Goal: Download file/media

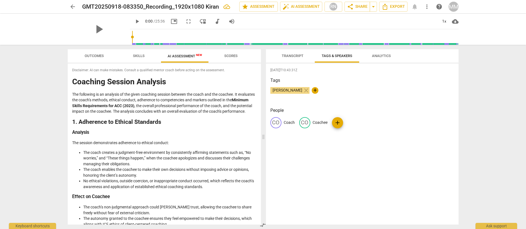
click at [235, 57] on span "Scores" at bounding box center [230, 56] width 13 height 4
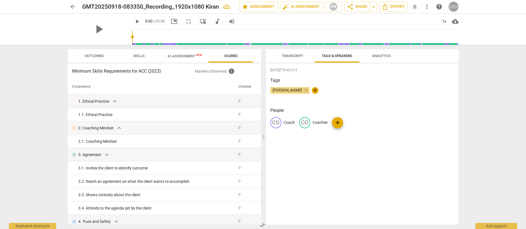
click at [456, 7] on div "MM" at bounding box center [454, 7] width 10 height 10
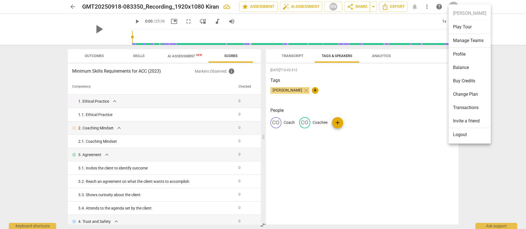
click at [501, 117] on div at bounding box center [263, 114] width 526 height 229
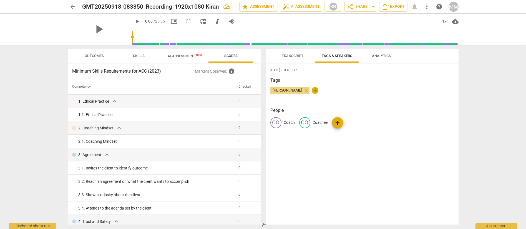
click at [383, 57] on span "Analytics" at bounding box center [381, 56] width 19 height 4
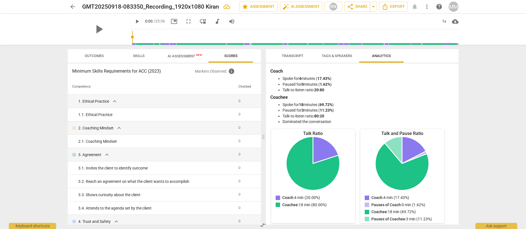
click at [331, 59] on span "Tags & Speakers" at bounding box center [337, 55] width 44 height 7
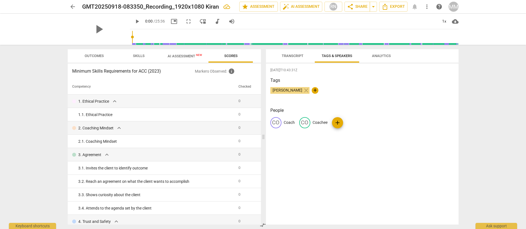
click at [296, 56] on span "Transcript" at bounding box center [293, 56] width 22 height 4
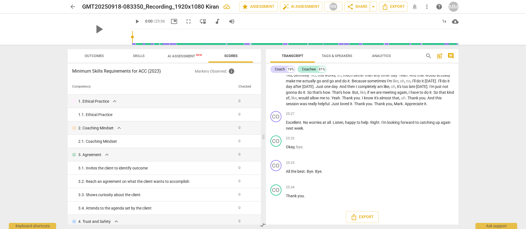
scroll to position [2098, 0]
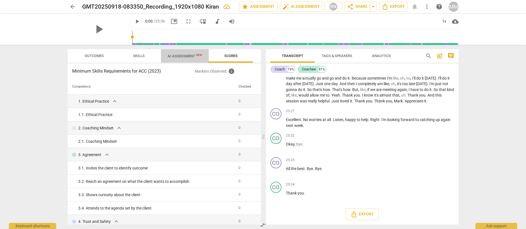
click at [186, 55] on span "AI Assessment New" at bounding box center [185, 56] width 34 height 4
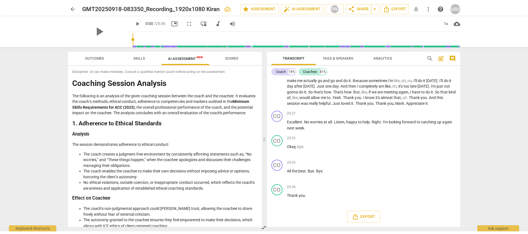
scroll to position [0, 0]
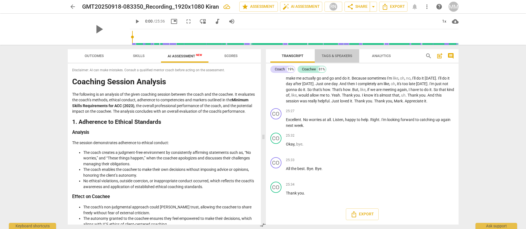
click at [343, 54] on span "Tags & Speakers" at bounding box center [337, 56] width 31 height 4
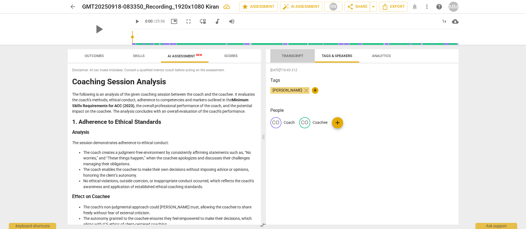
click at [297, 58] on span "Transcript" at bounding box center [292, 55] width 35 height 7
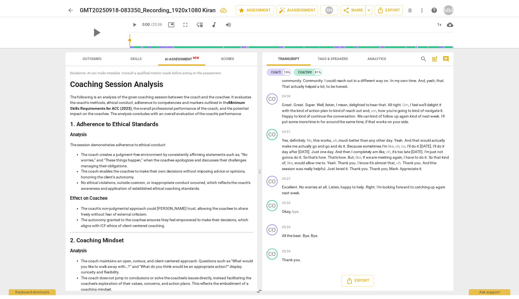
scroll to position [2028, 0]
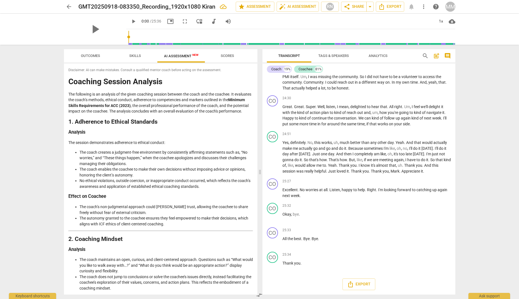
click at [372, 55] on span "Analytics" at bounding box center [377, 56] width 19 height 4
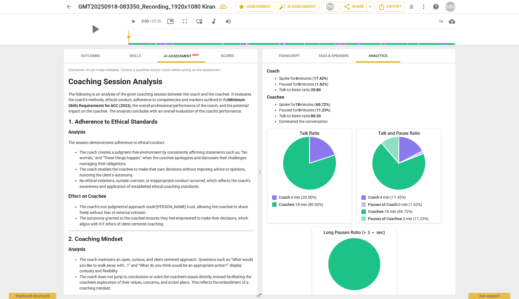
click at [281, 56] on span "Transcript" at bounding box center [289, 56] width 22 height 4
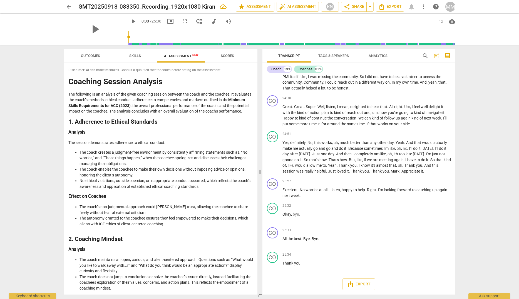
click at [129, 55] on span "Skills" at bounding box center [135, 56] width 12 height 4
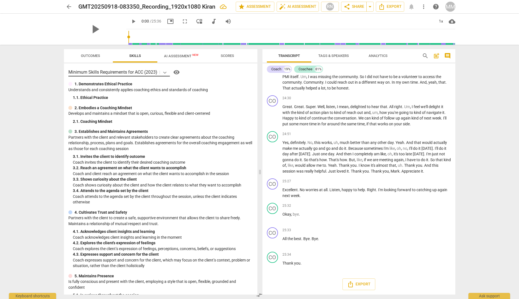
click at [164, 72] on icon at bounding box center [165, 73] width 6 height 6
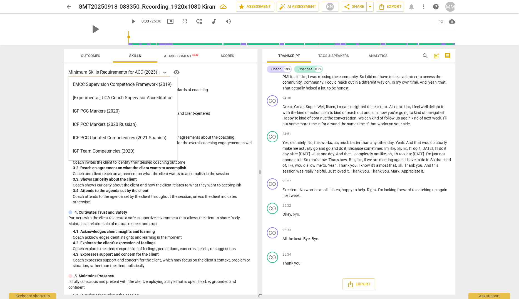
click at [214, 77] on div "16 results available. Use Up and Down to choose options, press Enter to select …" at bounding box center [160, 178] width 193 height 231
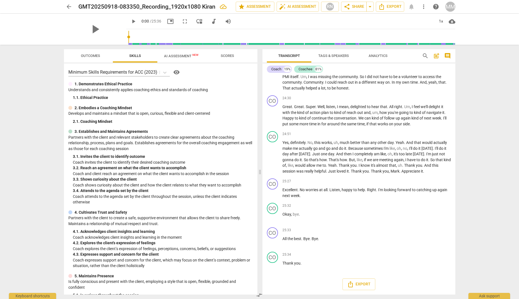
click at [178, 73] on span "visibility" at bounding box center [176, 72] width 7 height 7
click at [262, 6] on span "star Assessment" at bounding box center [255, 6] width 34 height 7
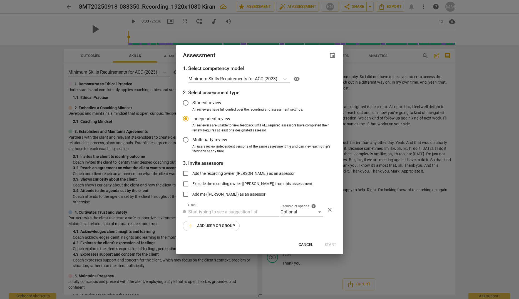
click at [309, 228] on span "Cancel" at bounding box center [305, 245] width 15 height 6
radio input "false"
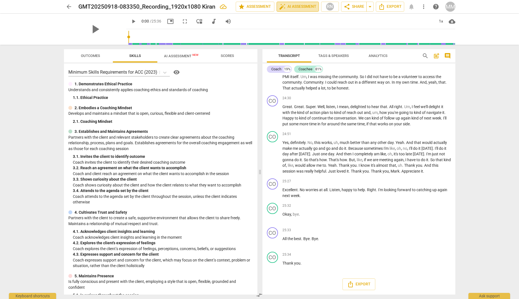
click at [306, 9] on span "auto_fix_high AI Assessment" at bounding box center [297, 6] width 37 height 7
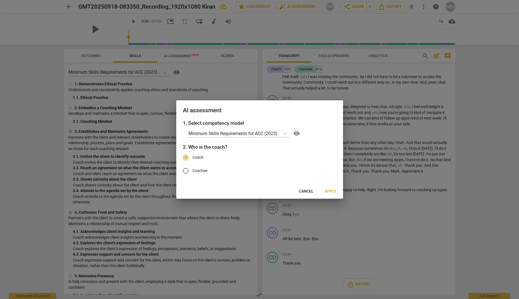
click at [330, 189] on span "Apply" at bounding box center [330, 192] width 12 height 6
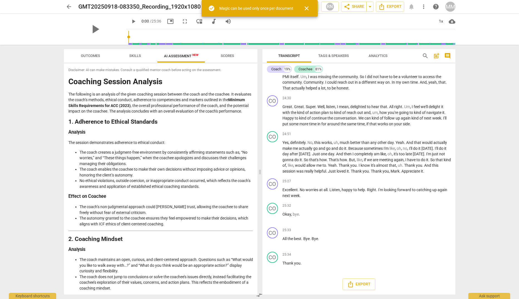
click at [309, 7] on span "close" at bounding box center [306, 8] width 7 height 7
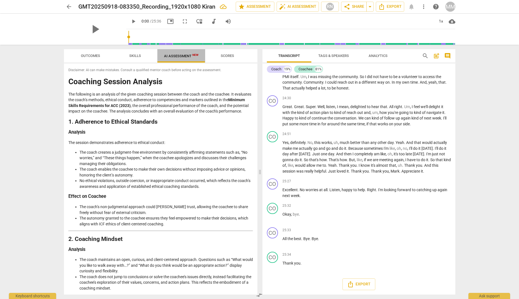
click at [195, 56] on span "New" at bounding box center [195, 54] width 6 height 3
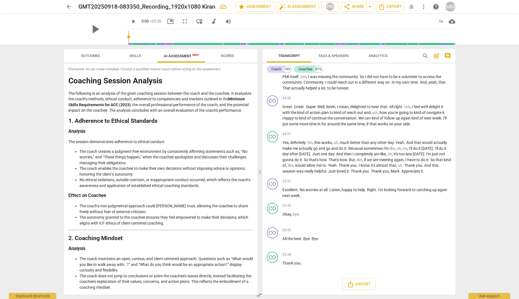
scroll to position [0, 0]
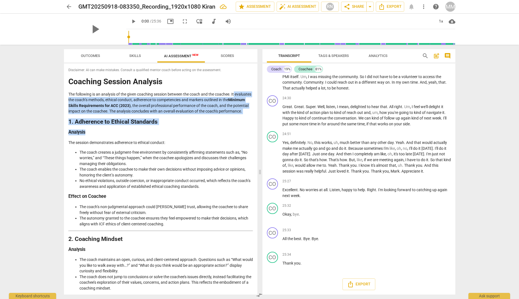
drag, startPoint x: 257, startPoint y: 91, endPoint x: 250, endPoint y: 137, distance: 46.6
click at [250, 137] on div "Disclaimer: AI can make mistakes. Consult a qualified mentor coach before actin…" at bounding box center [160, 178] width 193 height 231
drag, startPoint x: 250, startPoint y: 137, endPoint x: 251, endPoint y: 119, distance: 18.7
click at [251, 119] on div "Disclaimer: AI can make mistakes. Consult a qualified mentor coach before actin…" at bounding box center [160, 178] width 193 height 231
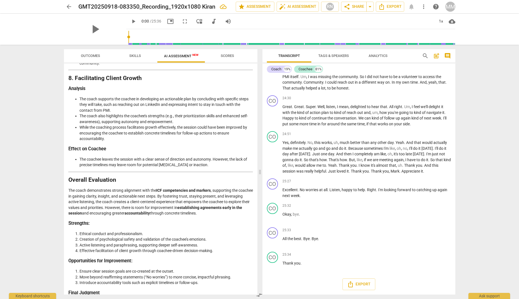
scroll to position [890, 0]
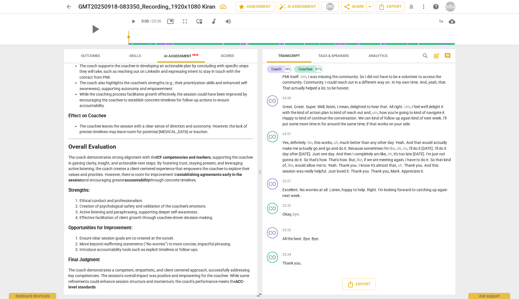
click at [97, 115] on strong "Effect on Coachee" at bounding box center [87, 115] width 38 height 5
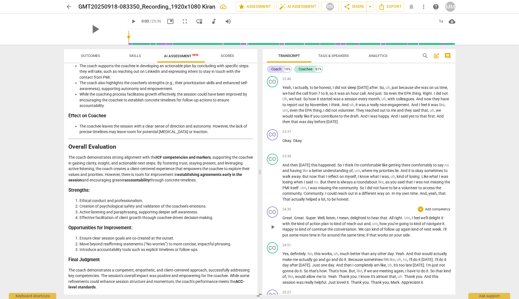
scroll to position [1833, 0]
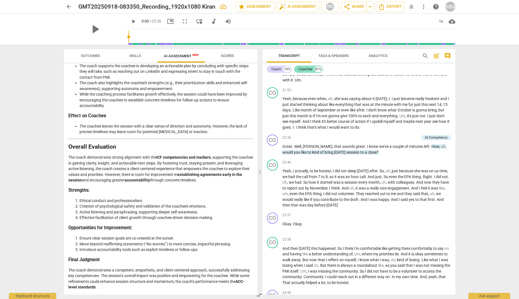
click at [310, 69] on div "Coachee" at bounding box center [305, 69] width 14 height 6
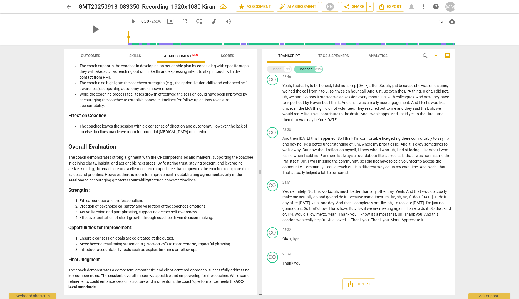
scroll to position [1148, 0]
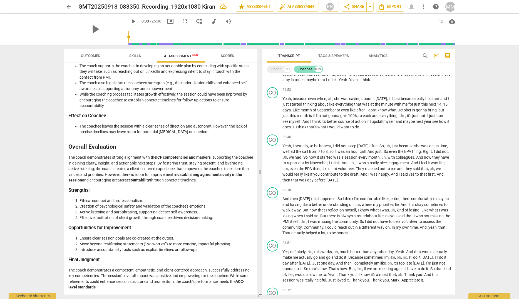
click at [307, 68] on div "Coachee" at bounding box center [305, 69] width 14 height 6
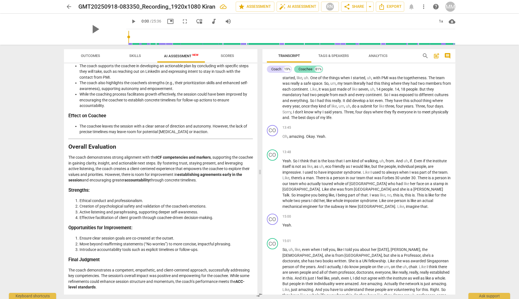
scroll to position [1833, 0]
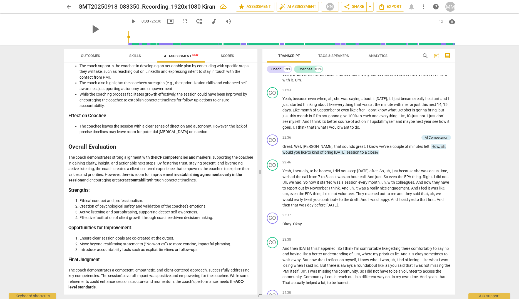
click at [337, 55] on span "Tags & Speakers" at bounding box center [333, 56] width 31 height 4
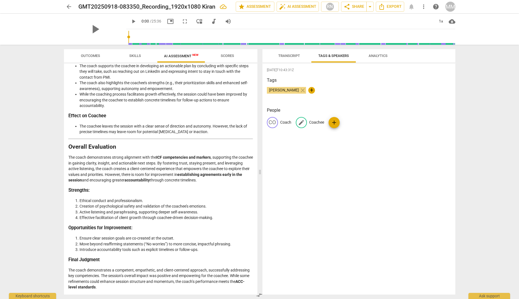
click at [302, 122] on span "edit" at bounding box center [301, 122] width 7 height 7
type input "Client"
click at [291, 54] on span "Transcript" at bounding box center [289, 56] width 22 height 4
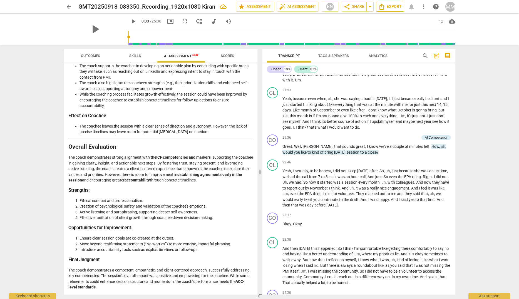
click at [394, 7] on span "Export" at bounding box center [389, 6] width 23 height 7
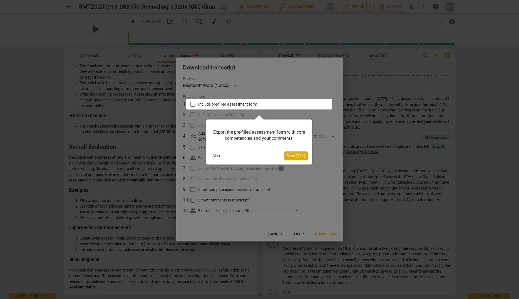
click at [295, 156] on span "Next ( 1 / 2 )" at bounding box center [295, 155] width 19 height 5
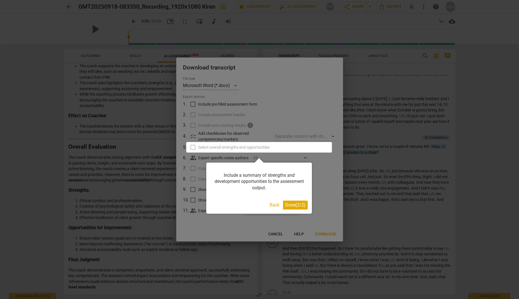
click at [294, 207] on span "Done ( 2 / 2 )" at bounding box center [295, 204] width 20 height 5
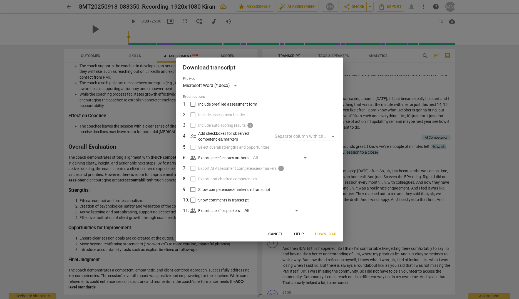
click at [228, 190] on span "Show competencies/markers in transcript" at bounding box center [234, 190] width 72 height 6
click at [198, 190] on input "Show competencies/markers in transcript" at bounding box center [192, 189] width 11 height 11
click at [228, 190] on span "Show competencies/markers in transcript" at bounding box center [234, 190] width 72 height 6
click at [198, 190] on input "Show competencies/markers in transcript" at bounding box center [192, 189] width 11 height 11
checkbox input "false"
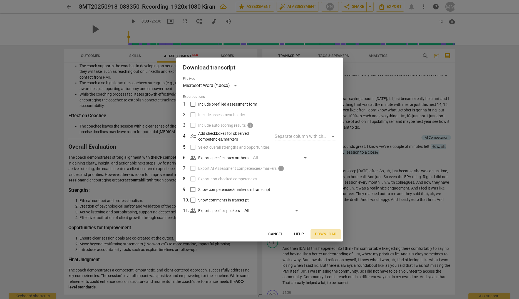
click at [328, 228] on span "Download" at bounding box center [325, 234] width 21 height 6
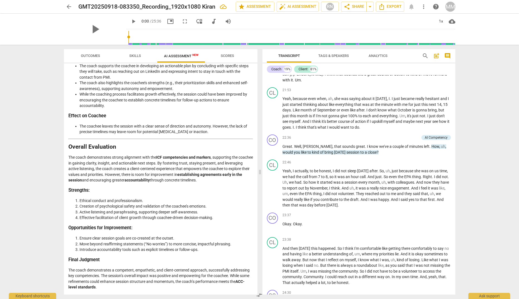
click at [467, 102] on div "arrow_back GMT20250918-083350_Recording_1920x1080 Kiran edit star Assessment au…" at bounding box center [259, 149] width 519 height 299
click at [393, 10] on span "Export" at bounding box center [389, 6] width 23 height 7
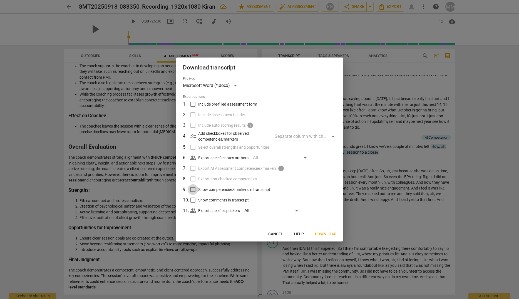
click at [192, 190] on input "Show competencies/markers in transcript" at bounding box center [192, 189] width 11 height 11
checkbox input "true"
click at [327, 228] on span "Download" at bounding box center [325, 234] width 21 height 6
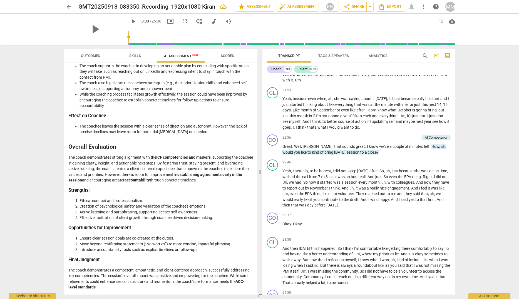
drag, startPoint x: 494, startPoint y: 117, endPoint x: 462, endPoint y: 101, distance: 35.4
click at [494, 117] on div "arrow_back GMT20250918-083350_Recording_1920x1080 Kiran edit star Assessment au…" at bounding box center [259, 149] width 519 height 299
click at [392, 5] on span "Export" at bounding box center [389, 6] width 23 height 7
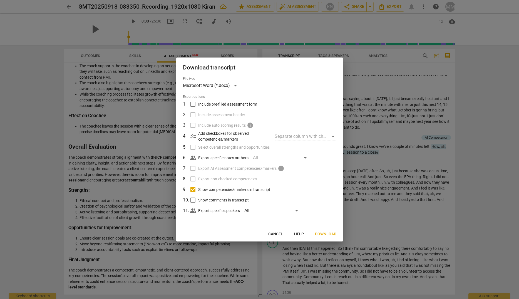
click at [296, 137] on div "Separate column with check marks" at bounding box center [304, 136] width 61 height 9
click at [334, 137] on div "Separate column with check marks" at bounding box center [304, 136] width 61 height 9
click at [208, 138] on p "Add checkboxes for observed competencies/markers" at bounding box center [234, 136] width 72 height 11
click at [192, 125] on label "Include auto scoring results info" at bounding box center [259, 125] width 146 height 11
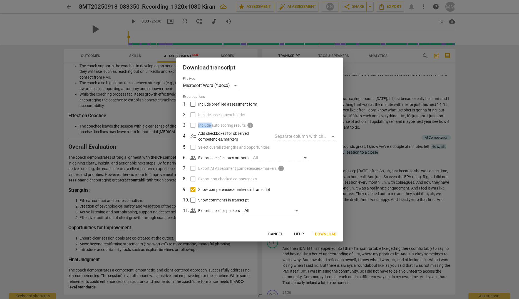
click at [192, 125] on label "Include auto scoring results info" at bounding box center [259, 125] width 146 height 11
drag, startPoint x: 192, startPoint y: 125, endPoint x: 255, endPoint y: 132, distance: 62.9
click at [255, 132] on p "Add checkboxes for observed competencies/markers" at bounding box center [234, 136] width 72 height 11
click at [286, 137] on div "Separate column with check marks" at bounding box center [304, 136] width 61 height 9
click at [280, 228] on span "Cancel" at bounding box center [275, 234] width 15 height 6
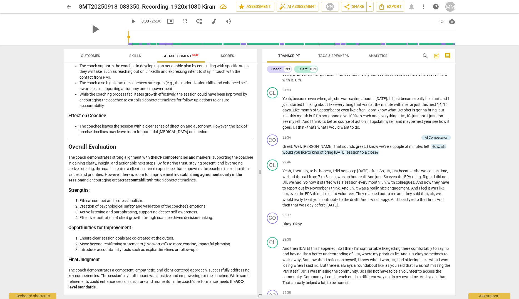
click at [454, 8] on div "MM" at bounding box center [450, 7] width 10 height 10
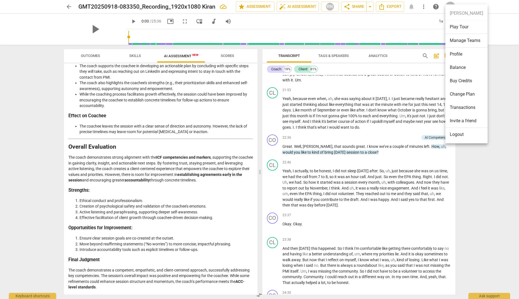
click at [461, 58] on li "Profile" at bounding box center [466, 53] width 42 height 13
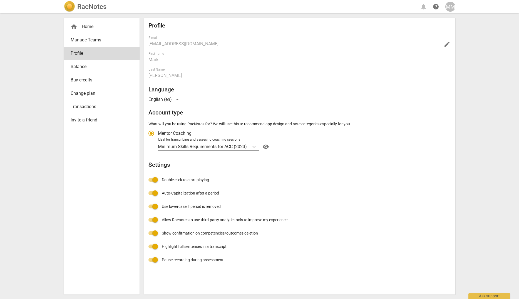
radio input "false"
click at [92, 91] on span "Change plan" at bounding box center [100, 93] width 58 height 7
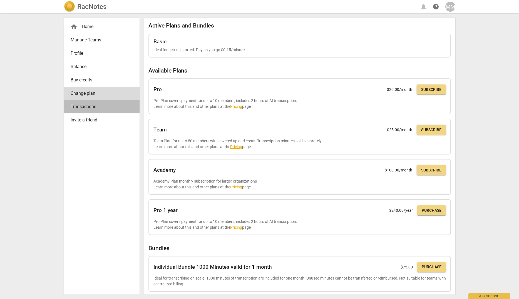
click at [91, 107] on span "Transactions" at bounding box center [100, 106] width 58 height 7
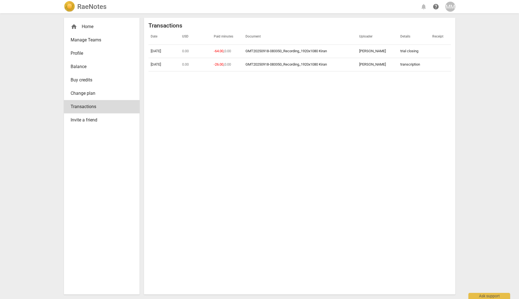
click at [87, 71] on link "Balance" at bounding box center [102, 66] width 76 height 13
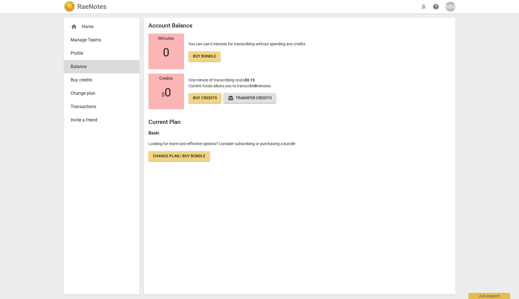
click at [87, 55] on span "Profile" at bounding box center [100, 53] width 58 height 7
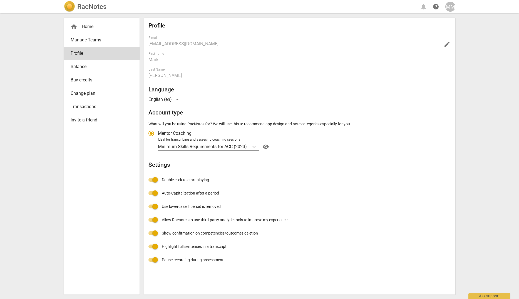
radio input "false"
click at [76, 9] on div "RaeNotes" at bounding box center [85, 6] width 42 height 11
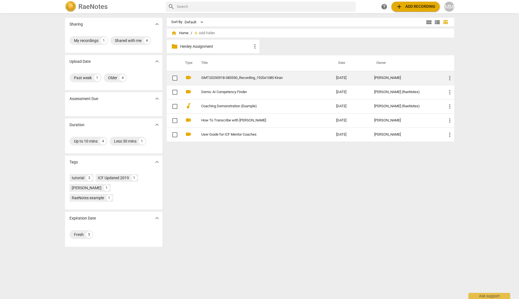
click at [240, 77] on link "GMT20250918-083350_Recording_1920x1080 Kiran" at bounding box center [258, 78] width 115 height 4
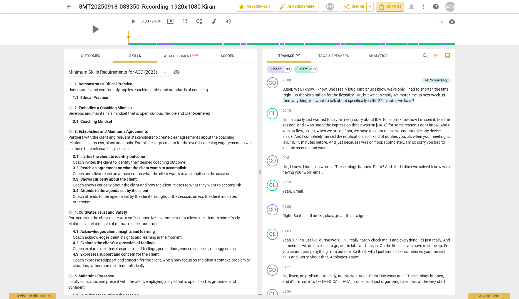
click at [392, 4] on span "Export" at bounding box center [389, 6] width 23 height 7
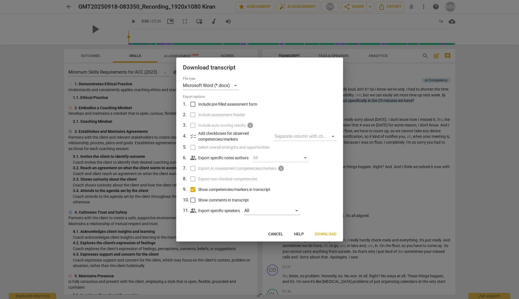
click at [192, 157] on span "people_alt" at bounding box center [193, 157] width 7 height 7
click at [269, 156] on div "All" at bounding box center [281, 157] width 56 height 9
click at [303, 134] on div "Separate column with check marks" at bounding box center [304, 136] width 61 height 9
click at [333, 137] on div "Separate column with check marks" at bounding box center [304, 136] width 61 height 9
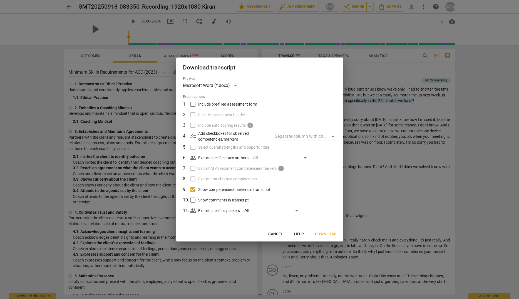
click at [333, 137] on div "Separate column with check marks" at bounding box center [304, 136] width 61 height 9
click at [298, 228] on span "Help" at bounding box center [299, 234] width 10 height 6
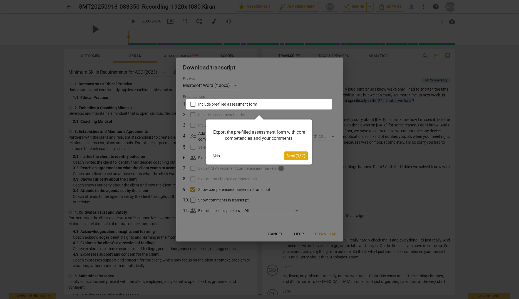
click at [294, 155] on span "Next ( 1 / 2 )" at bounding box center [295, 155] width 19 height 5
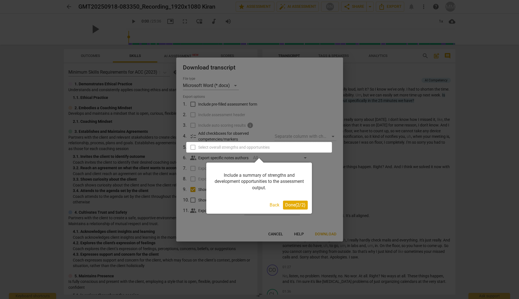
click at [295, 206] on span "Done ( 2 / 2 )" at bounding box center [295, 204] width 20 height 5
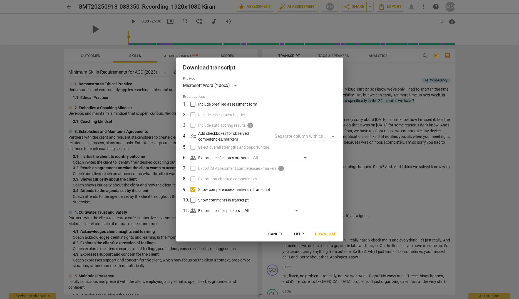
click at [192, 147] on label "Select overall strengths and opportunities" at bounding box center [259, 147] width 146 height 11
drag, startPoint x: 192, startPoint y: 147, endPoint x: 192, endPoint y: 104, distance: 43.6
click at [192, 104] on input "Include pre-filled assessment form" at bounding box center [192, 104] width 11 height 11
click at [314, 106] on label "Include pre-filled assessment form" at bounding box center [259, 104] width 146 height 11
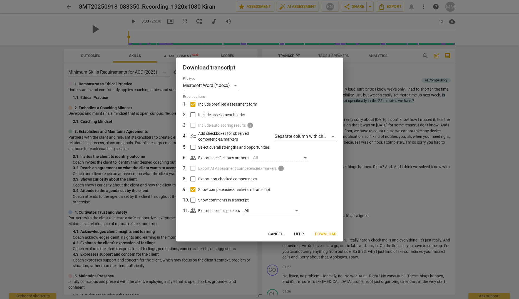
click at [198, 106] on input "Include pre-filled assessment form" at bounding box center [192, 104] width 11 height 11
click at [195, 104] on input "Include pre-filled assessment form" at bounding box center [192, 104] width 11 height 11
checkbox input "true"
click at [296, 133] on div "Separate column with check marks" at bounding box center [304, 136] width 61 height 9
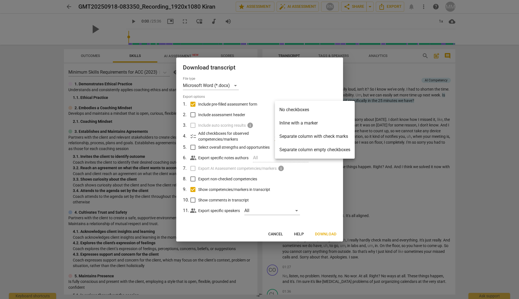
click at [323, 135] on li "Separate column with check marks" at bounding box center [315, 136] width 80 height 13
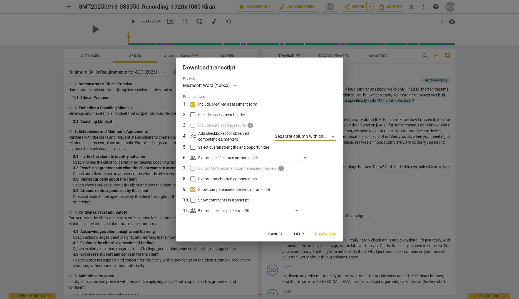
click at [328, 228] on span "Download" at bounding box center [325, 234] width 21 height 6
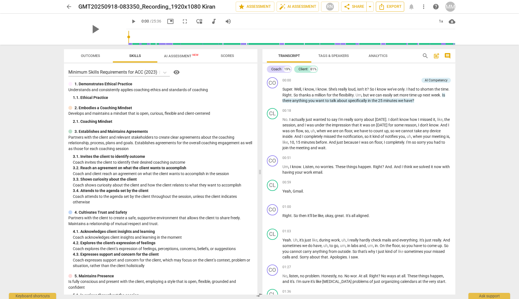
drag, startPoint x: 376, startPoint y: 20, endPoint x: 386, endPoint y: 10, distance: 13.7
click at [376, 20] on div "play_arrow 0:00 / 25:36 picture_in_picture fullscreen move_down audiotrack volu…" at bounding box center [290, 22] width 329 height 16
click at [390, 4] on span "Export" at bounding box center [389, 6] width 23 height 7
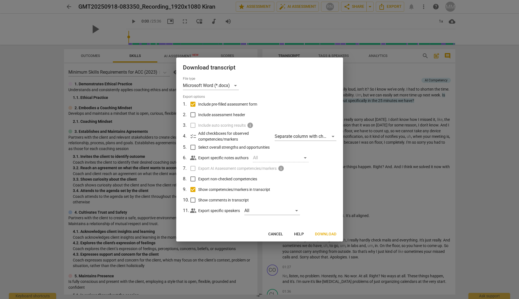
click at [213, 116] on span "Include assessment header" at bounding box center [221, 115] width 47 height 6
click at [198, 116] on input "Include assessment header" at bounding box center [192, 114] width 11 height 11
click at [213, 116] on span "Include assessment header" at bounding box center [221, 115] width 47 height 6
click at [198, 116] on input "Include assessment header" at bounding box center [192, 114] width 11 height 11
drag, startPoint x: 213, startPoint y: 116, endPoint x: 190, endPoint y: 115, distance: 22.5
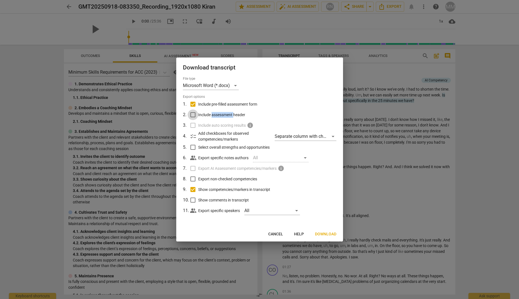
click at [190, 115] on input "Include assessment header" at bounding box center [192, 114] width 11 height 11
checkbox input "true"
click at [330, 228] on span "Download" at bounding box center [325, 234] width 21 height 6
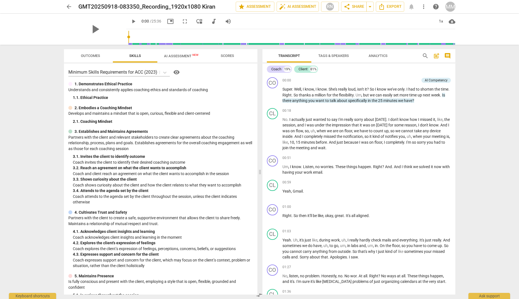
click at [481, 139] on div "arrow_back GMT20250918-083350_Recording_1920x1080 Kiran edit star Assessment au…" at bounding box center [259, 149] width 519 height 299
click at [373, 56] on span "Analytics" at bounding box center [377, 56] width 19 height 4
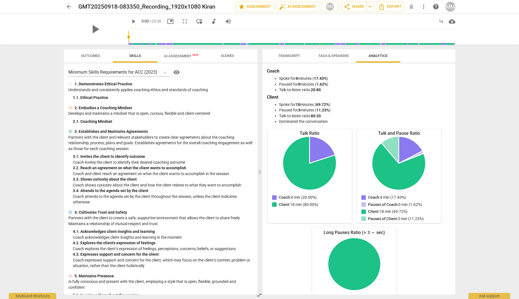
click at [290, 54] on span "Transcript" at bounding box center [289, 56] width 22 height 4
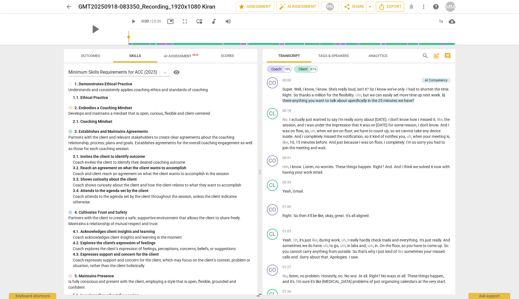
click at [391, 10] on button "Export" at bounding box center [389, 7] width 28 height 10
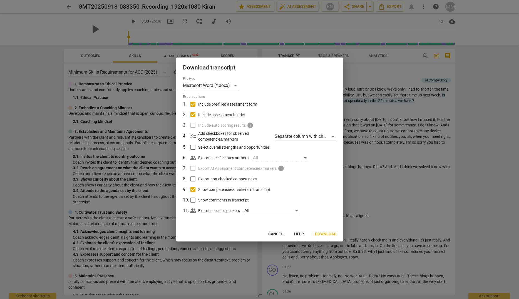
click at [194, 126] on label "Include auto scoring results info" at bounding box center [259, 125] width 146 height 11
click at [193, 126] on label "Include auto scoring results info" at bounding box center [259, 125] width 146 height 11
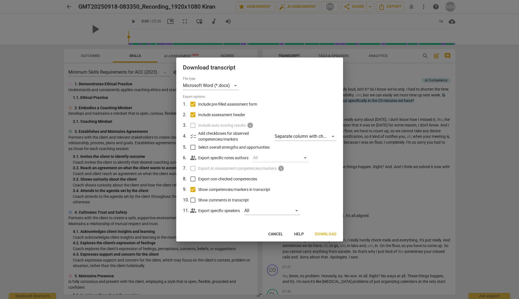
drag, startPoint x: 193, startPoint y: 126, endPoint x: 197, endPoint y: 127, distance: 3.7
click at [193, 126] on label "Include auto scoring results info" at bounding box center [259, 125] width 146 height 11
click at [262, 212] on div "All" at bounding box center [272, 210] width 56 height 9
click at [322, 195] on div at bounding box center [259, 149] width 519 height 299
click at [319, 135] on div "Separate column with check marks" at bounding box center [304, 136] width 61 height 9
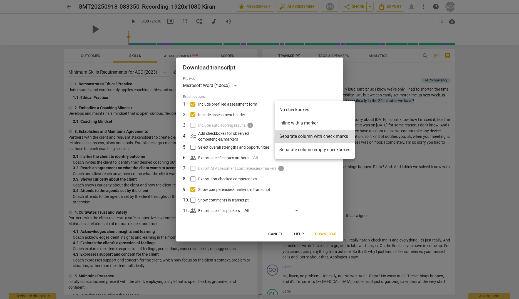
click at [319, 175] on div at bounding box center [259, 149] width 519 height 299
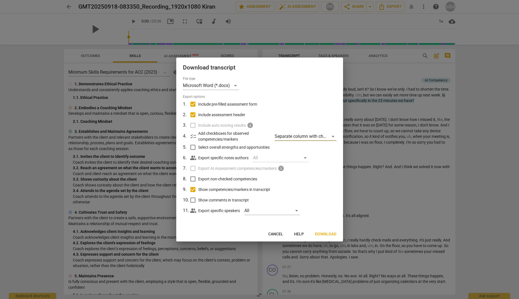
click at [320, 228] on span "Download" at bounding box center [325, 234] width 21 height 6
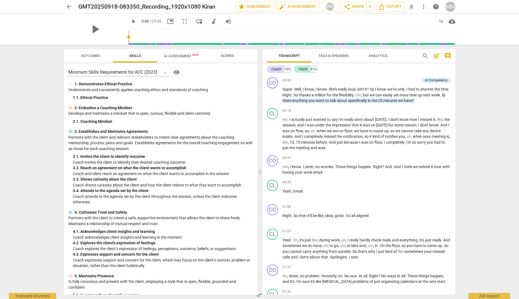
click at [470, 80] on div "arrow_back GMT20250918-083350_Recording_1920x1080 Kiran edit star Assessment au…" at bounding box center [259, 149] width 519 height 299
click at [452, 5] on div "MM" at bounding box center [450, 7] width 10 height 10
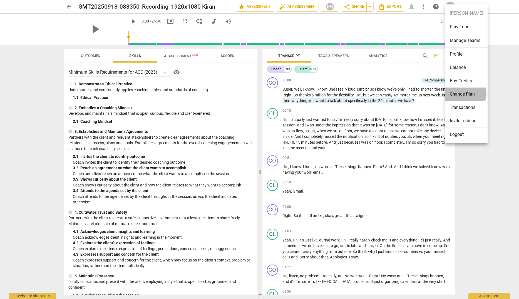
click at [464, 93] on li "Change Plan" at bounding box center [466, 93] width 42 height 13
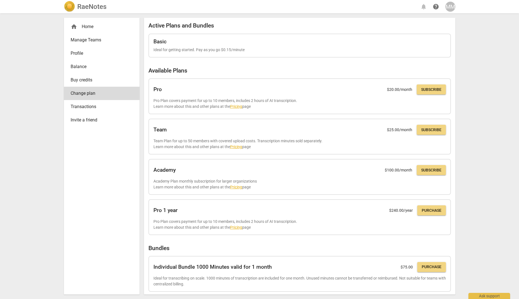
click at [84, 56] on span "Profile" at bounding box center [100, 53] width 58 height 7
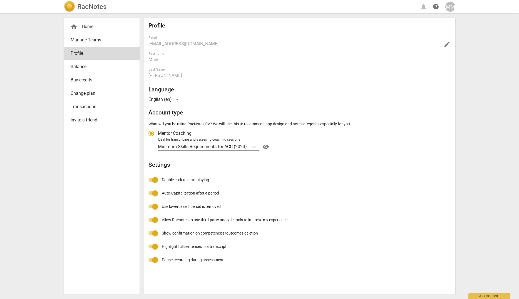
radio input "false"
click at [75, 40] on span "Manage Teams" at bounding box center [100, 40] width 58 height 7
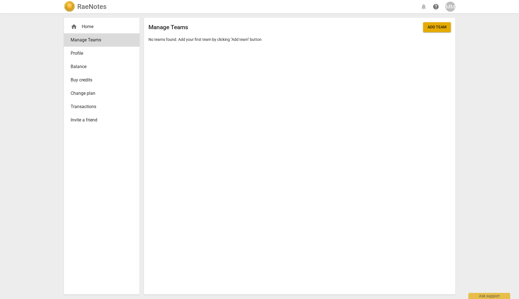
click at [80, 83] on span "Buy credits" at bounding box center [100, 80] width 58 height 7
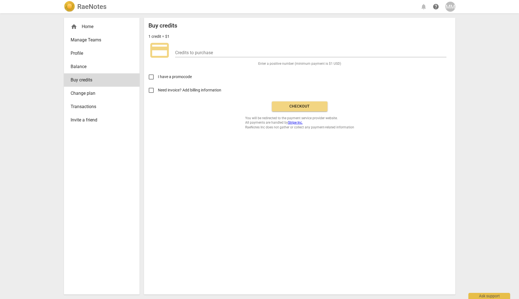
click at [87, 29] on div "home Home" at bounding box center [100, 26] width 58 height 7
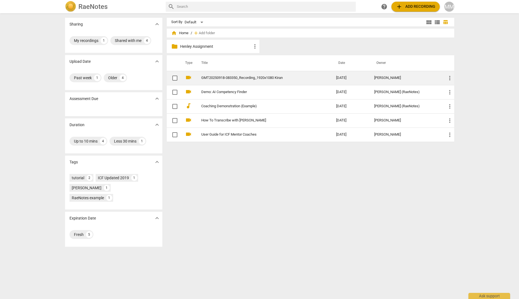
click at [269, 79] on link "GMT20250918-083350_Recording_1920x1080 Kiran" at bounding box center [258, 78] width 115 height 4
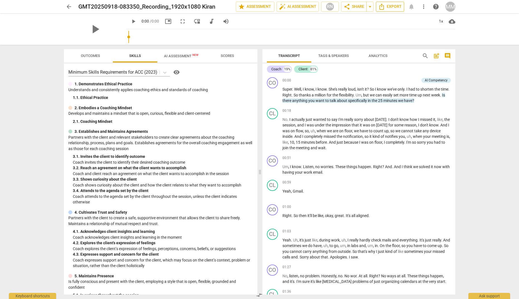
click at [395, 6] on span "Export" at bounding box center [389, 6] width 23 height 7
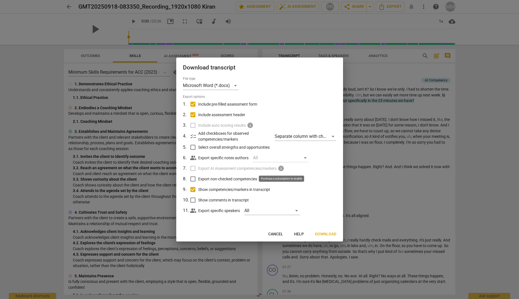
click at [282, 169] on span "info" at bounding box center [280, 168] width 7 height 7
click at [278, 228] on span "Cancel" at bounding box center [275, 234] width 15 height 6
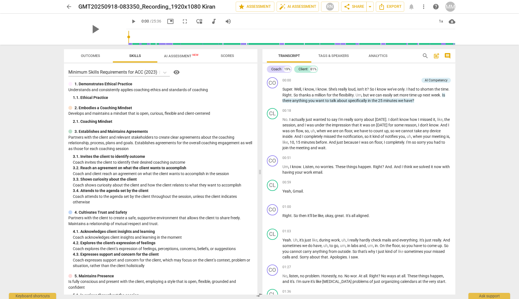
click at [449, 5] on div "MM" at bounding box center [450, 7] width 10 height 10
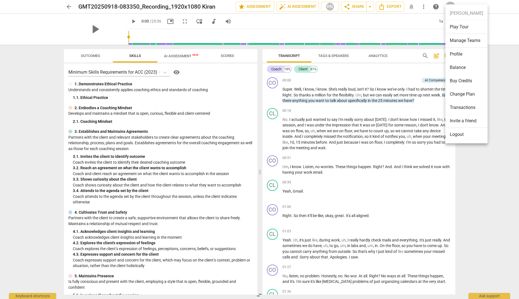
click at [37, 92] on div at bounding box center [259, 149] width 519 height 299
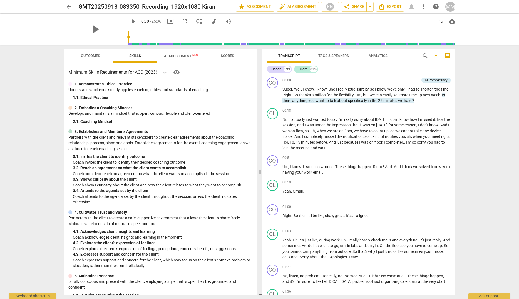
click at [435, 6] on span "help" at bounding box center [435, 6] width 7 height 7
click at [228, 57] on span "Scores" at bounding box center [227, 56] width 13 height 4
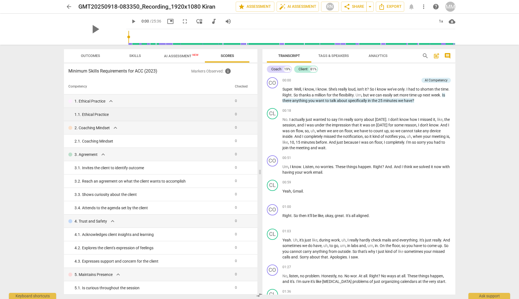
click at [110, 116] on div "1. 1. Ethical Practice" at bounding box center [152, 115] width 156 height 6
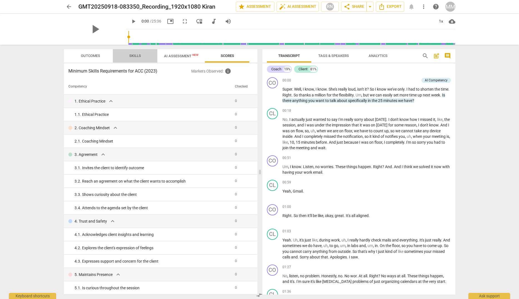
click at [138, 57] on span "Skills" at bounding box center [135, 56] width 12 height 4
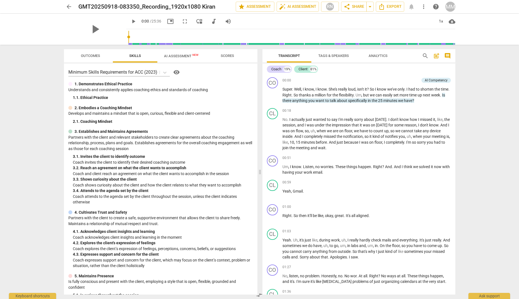
click at [89, 57] on span "Outcomes" at bounding box center [90, 56] width 19 height 4
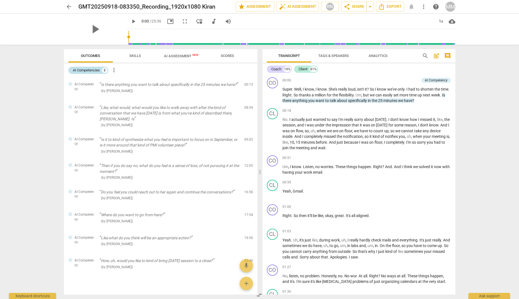
click at [105, 70] on div "8" at bounding box center [105, 70] width 6 height 6
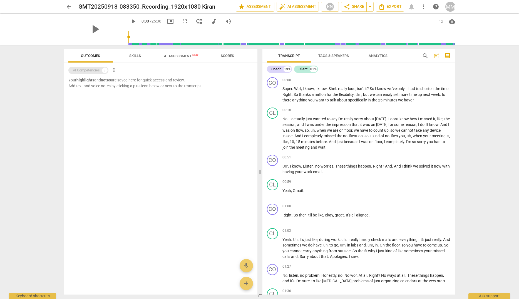
click at [105, 70] on div "8" at bounding box center [105, 70] width 6 height 6
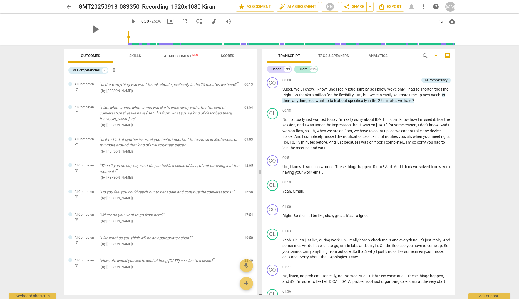
click at [115, 70] on span "more_vert" at bounding box center [114, 70] width 7 height 7
click at [43, 125] on div at bounding box center [259, 149] width 519 height 299
click at [47, 137] on div "arrow_back GMT20250918-083350_Recording_1920x1080 Kiran edit star Assessment au…" at bounding box center [259, 149] width 519 height 299
